Goal: Task Accomplishment & Management: Use online tool/utility

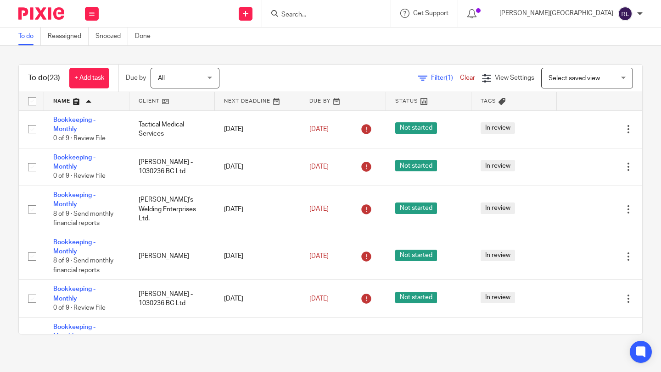
scroll to position [955, 0]
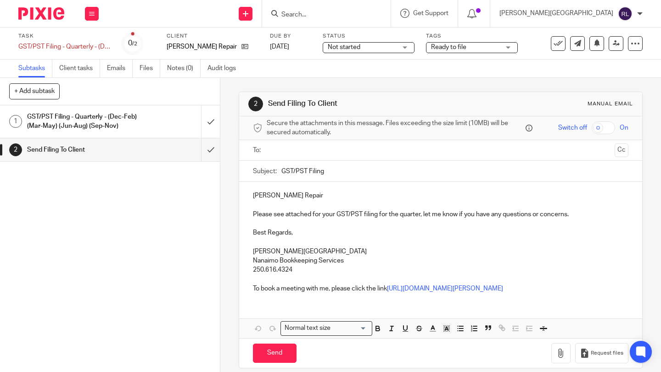
click at [298, 148] on input "text" at bounding box center [440, 150] width 341 height 11
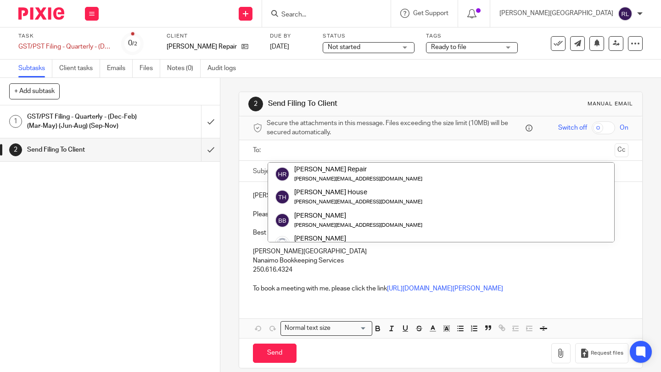
click at [181, 221] on div "1 GST/PST Filing - Quarterly - (Dec-Feb) (Mar-May) (Jun-Aug) (Sep-Nov) 2 Send F…" at bounding box center [110, 238] width 220 height 267
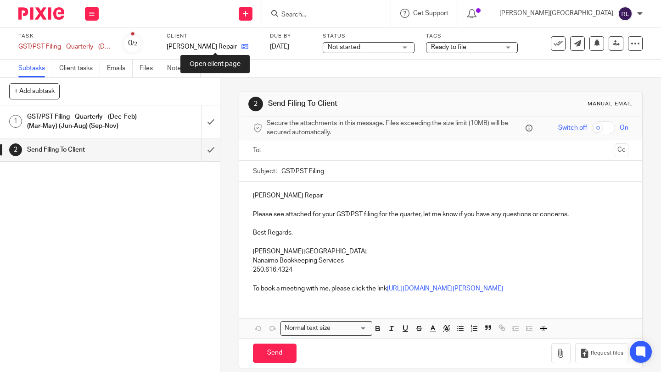
click at [241, 45] on icon at bounding box center [244, 46] width 7 height 7
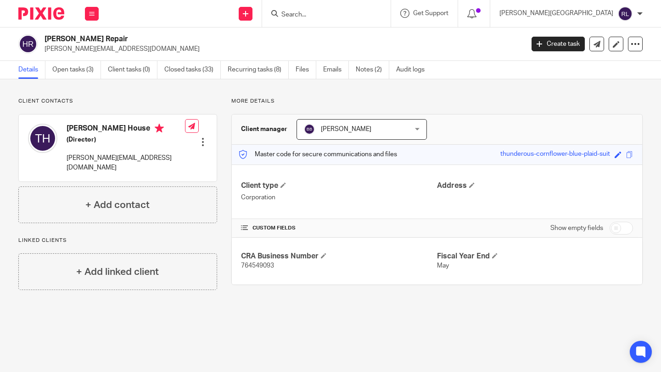
click at [264, 268] on span "764549093" at bounding box center [257, 266] width 33 height 6
copy span "764549093"
